Goal: Transaction & Acquisition: Purchase product/service

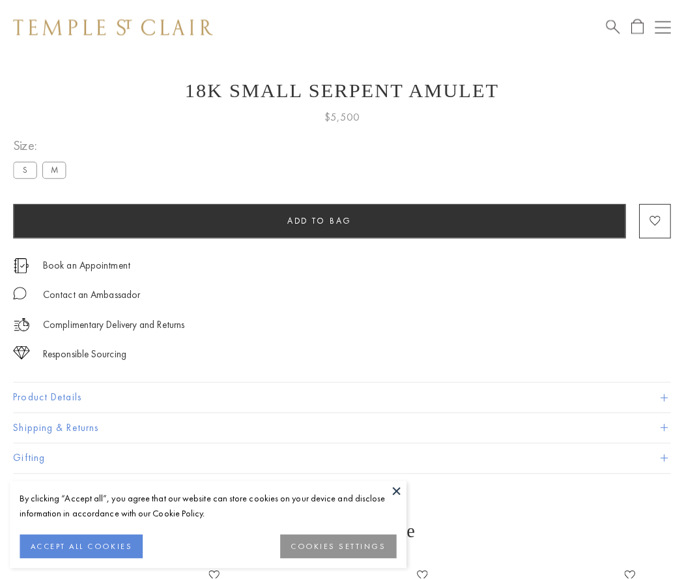
scroll to position [21, 0]
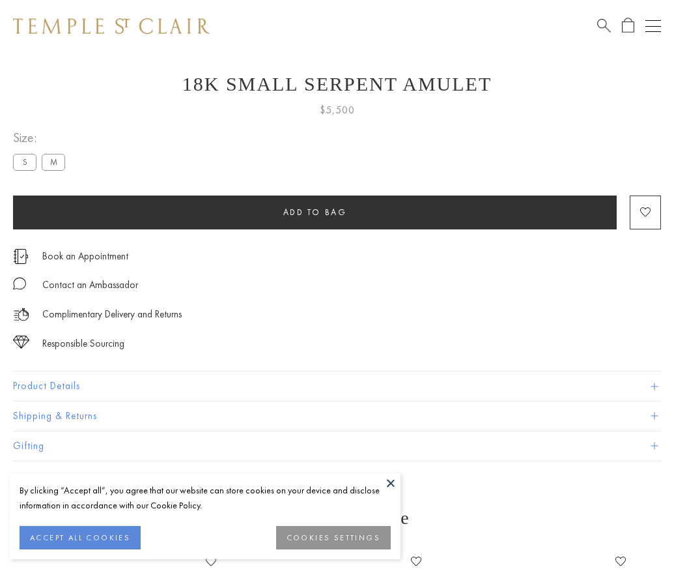
click at [315, 212] on span "Add to bag" at bounding box center [315, 212] width 64 height 11
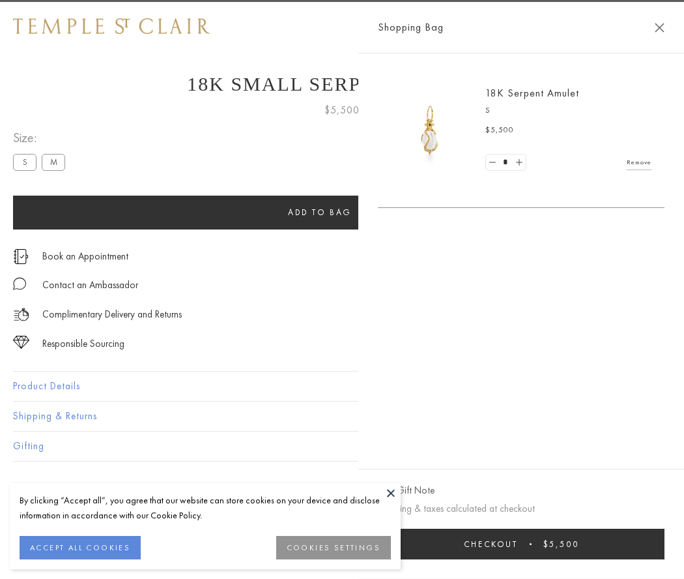
click at [524, 543] on button "Checkout $5,500" at bounding box center [521, 543] width 287 height 31
